Goal: Task Accomplishment & Management: Manage account settings

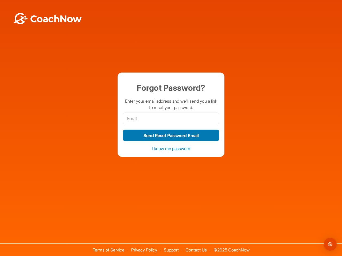
click at [171, 135] on button "Send Reset Password Email" at bounding box center [171, 135] width 96 height 11
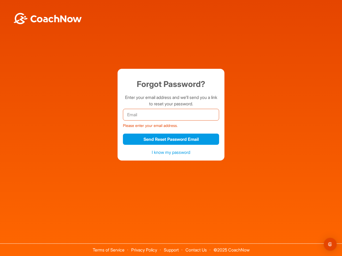
click at [330, 245] on img "Open Intercom Messenger" at bounding box center [330, 244] width 6 height 6
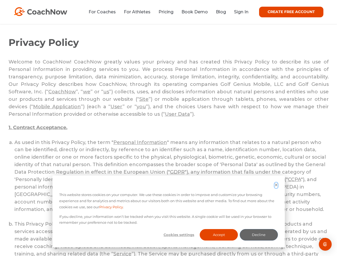
click at [276, 186] on icon "Dismiss cookie banner" at bounding box center [275, 184] width 3 height 3
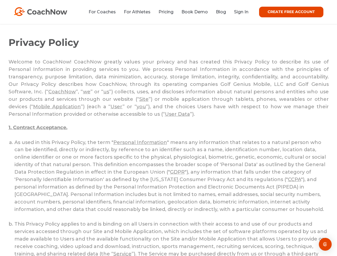
click at [179, 235] on li "This Privacy Policy applies to and is binding on all Users in connection with t…" at bounding box center [171, 254] width 314 height 67
click at [219, 235] on li "This Privacy Policy applies to and is binding on all Users in connection with t…" at bounding box center [171, 254] width 314 height 67
click at [259, 235] on li "This Privacy Policy applies to and is binding on all Users in connection with t…" at bounding box center [171, 254] width 314 height 67
click at [325, 245] on img "Open Intercom Messenger" at bounding box center [325, 244] width 6 height 6
